Goal: Transaction & Acquisition: Book appointment/travel/reservation

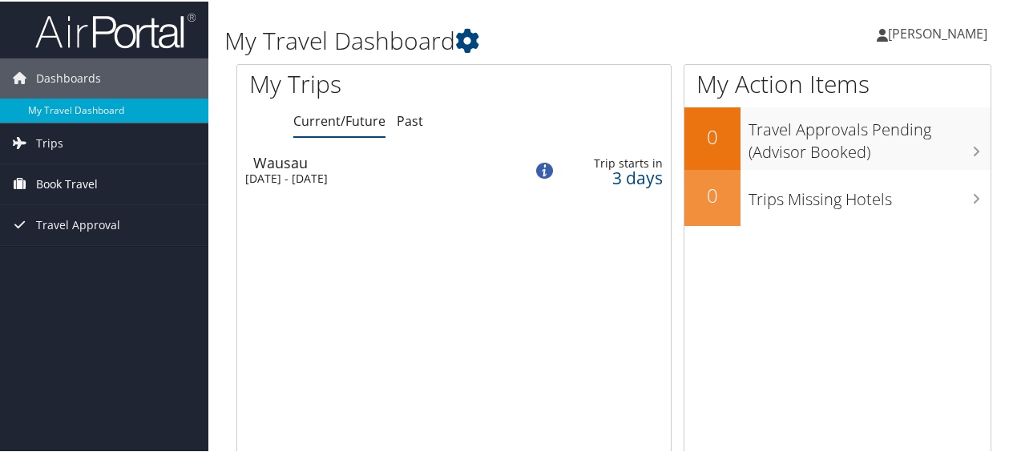
click at [63, 180] on span "Book Travel" at bounding box center [67, 183] width 62 height 40
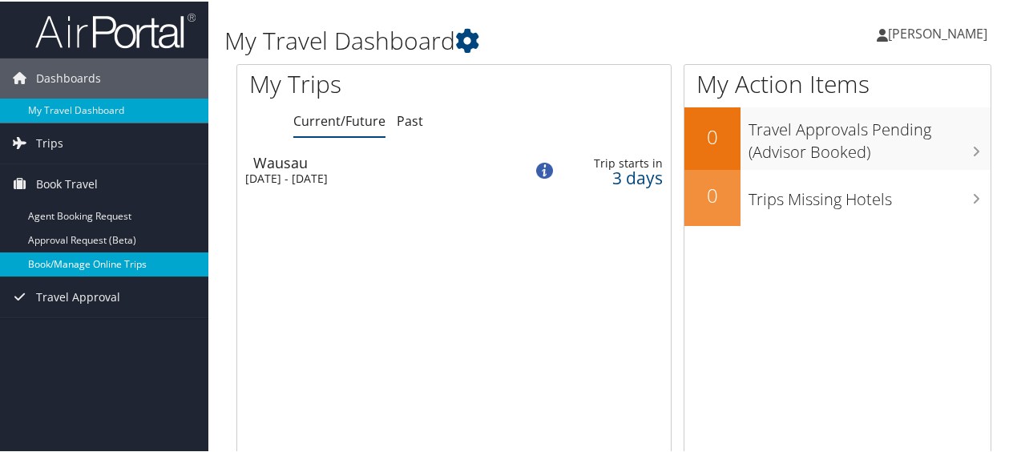
click at [70, 266] on link "Book/Manage Online Trips" at bounding box center [104, 263] width 208 height 24
